Goal: Navigation & Orientation: Find specific page/section

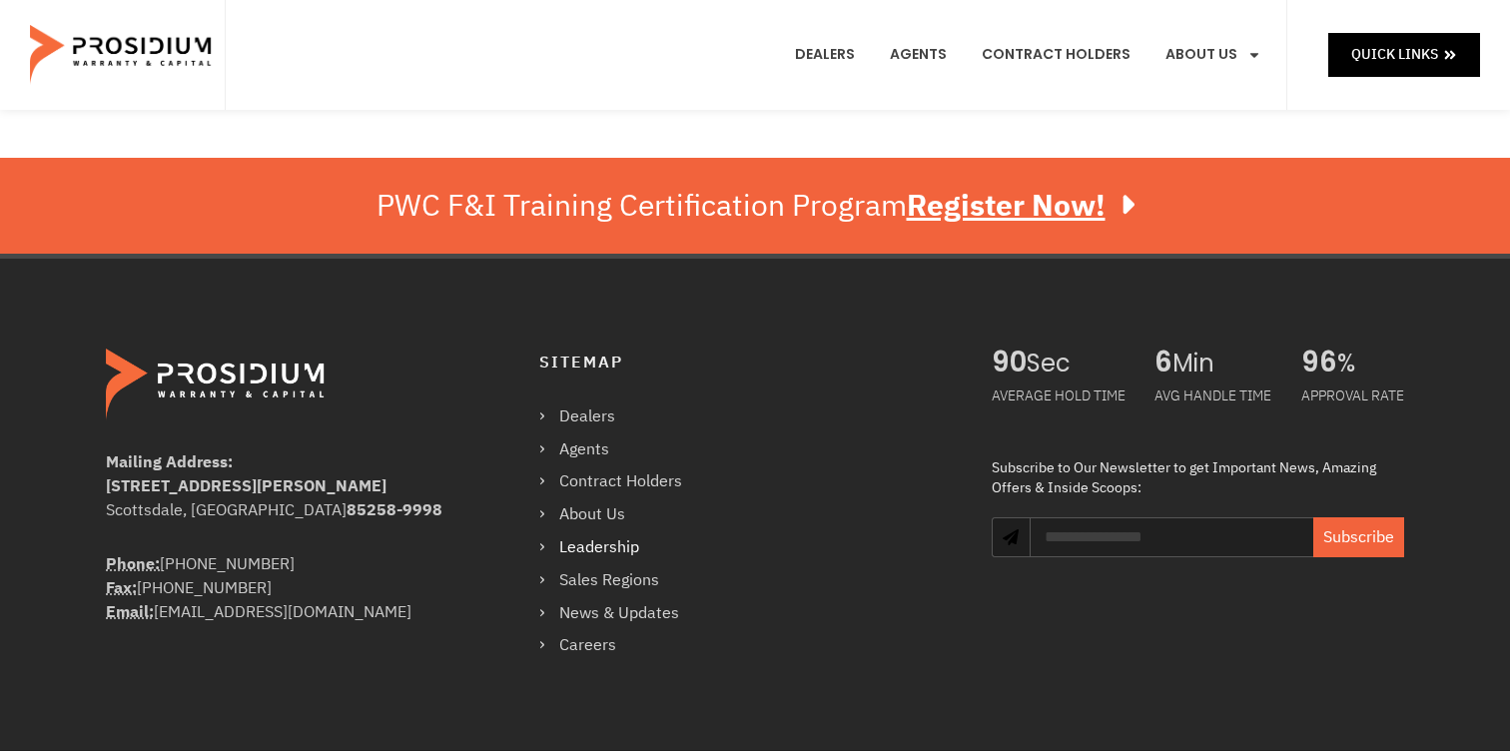
click at [609, 540] on link "Leadership" at bounding box center [620, 547] width 163 height 29
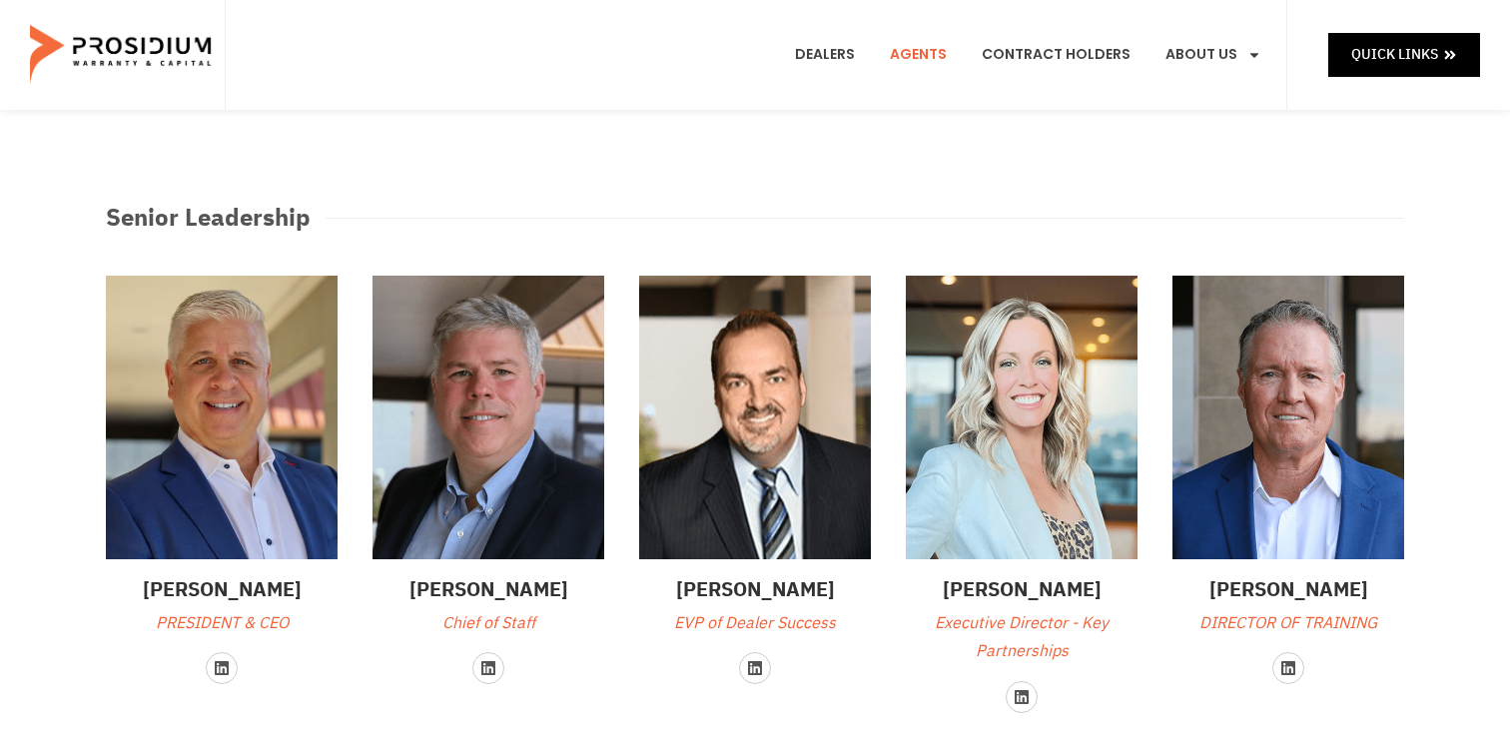
click at [943, 57] on link "Agents" at bounding box center [918, 55] width 87 height 74
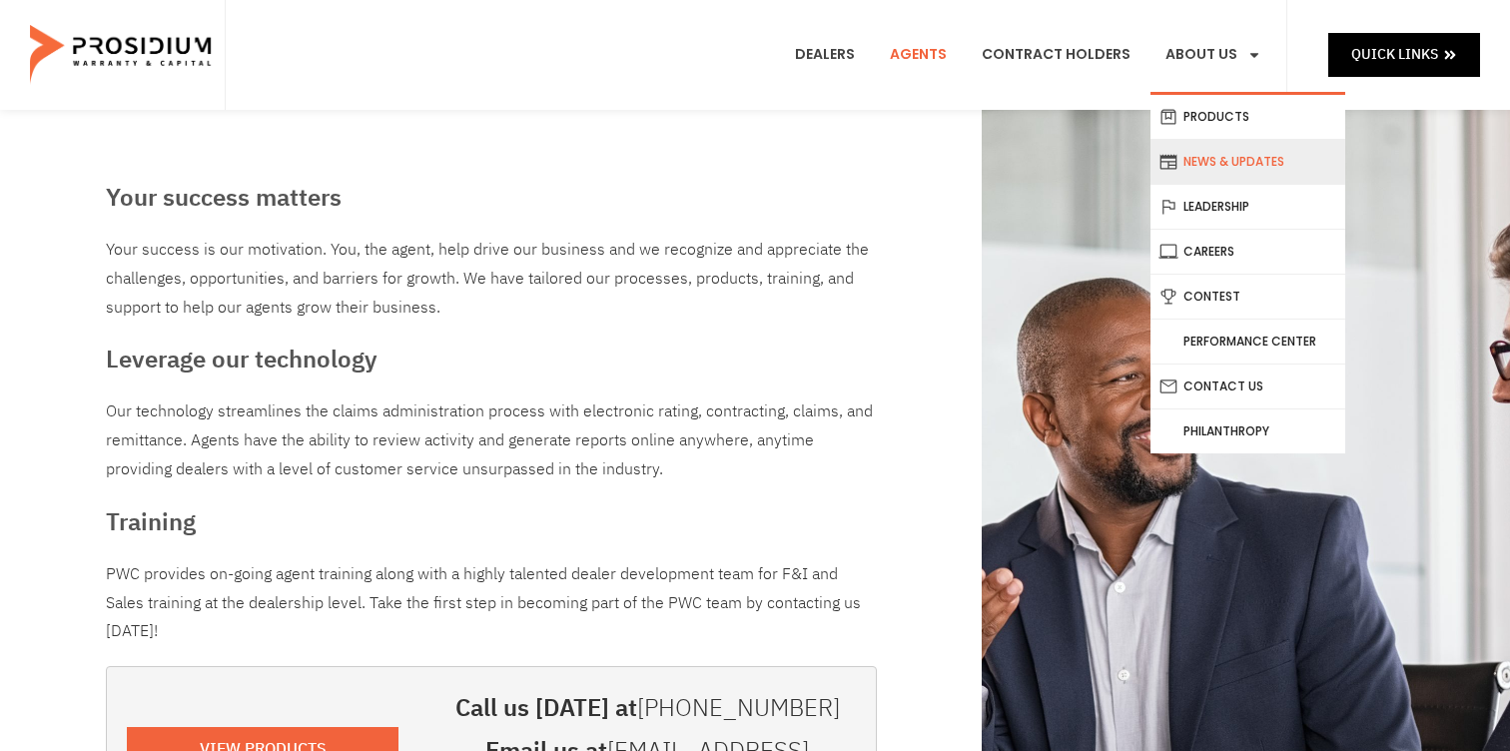
click at [1231, 175] on link "News & Updates" at bounding box center [1247, 162] width 195 height 44
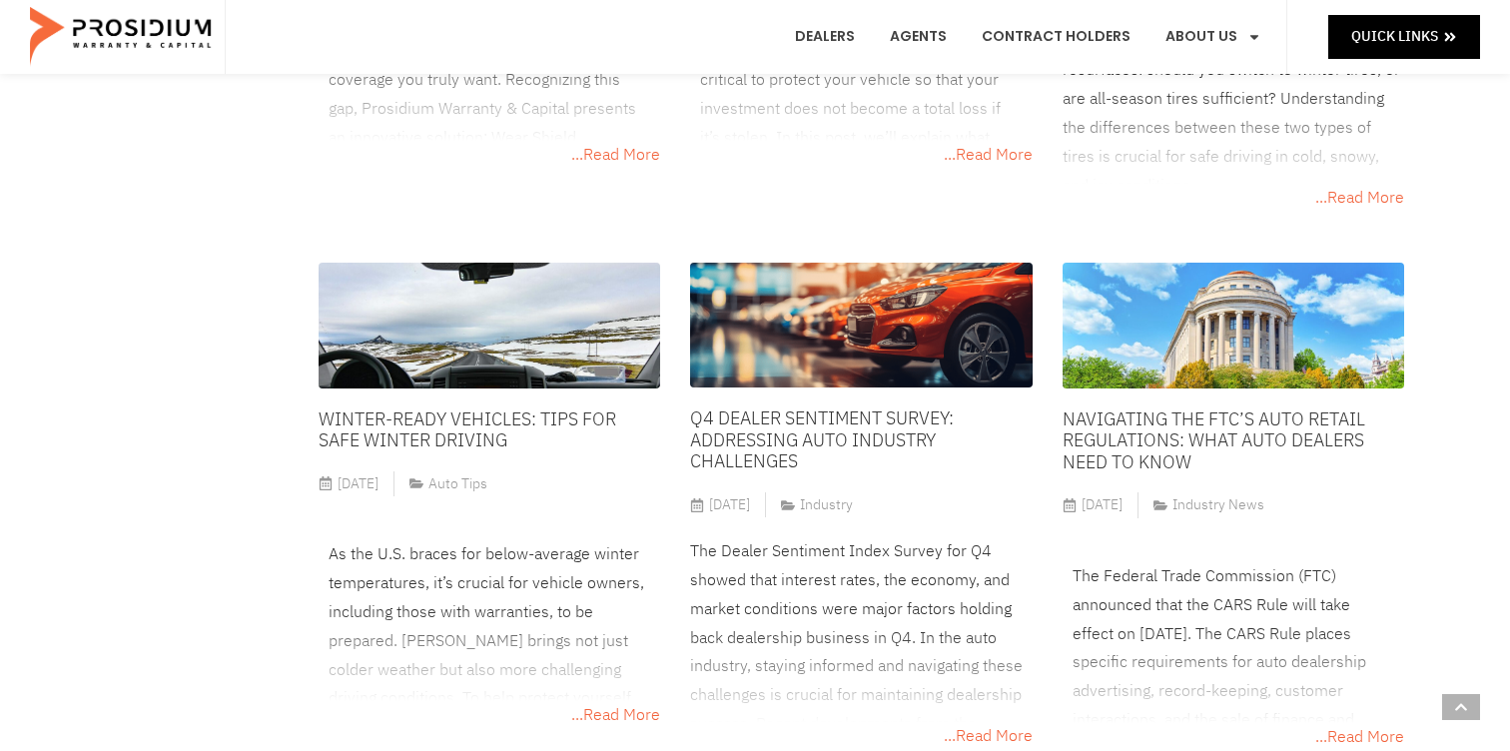
scroll to position [5952, 0]
